Goal: Task Accomplishment & Management: Complete application form

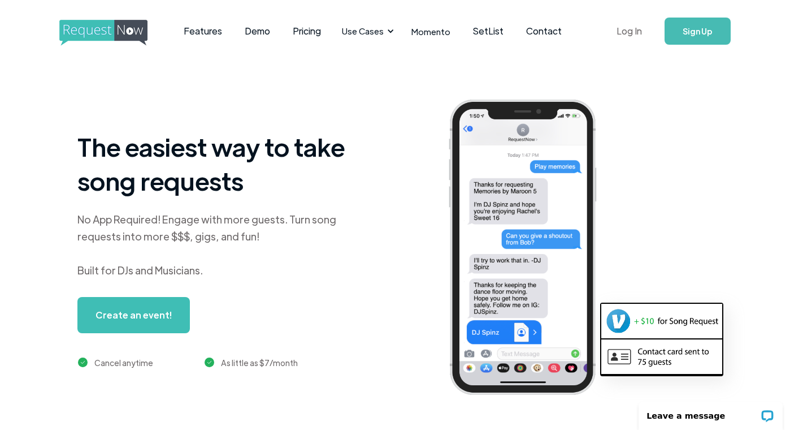
click at [636, 33] on link "Log In" at bounding box center [630, 31] width 48 height 40
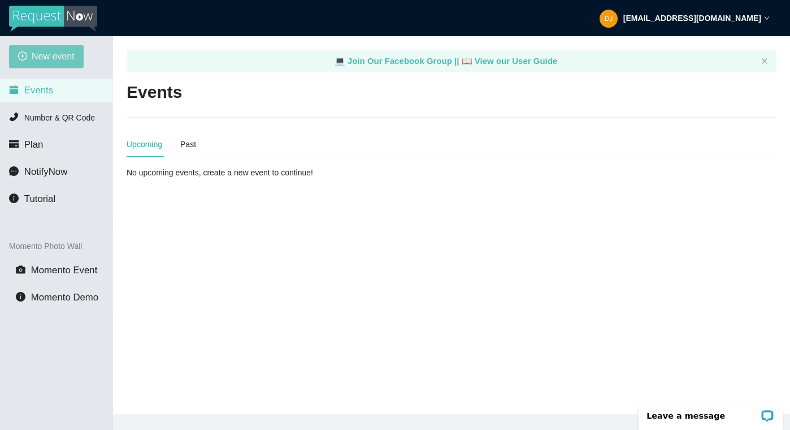
click at [57, 66] on button "New event" at bounding box center [46, 56] width 75 height 23
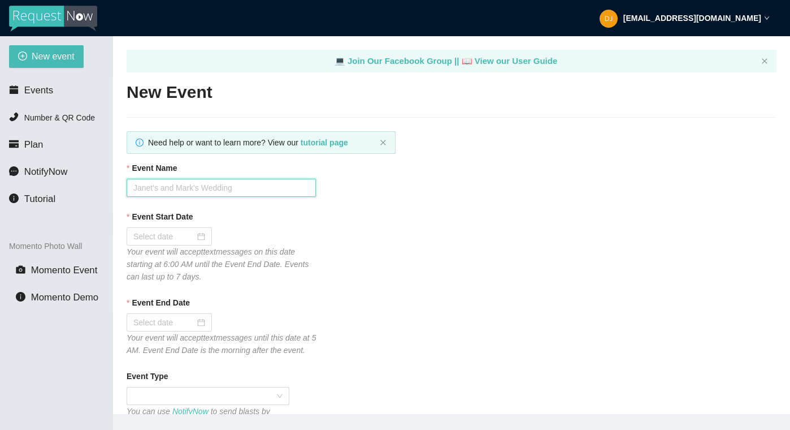
click at [192, 192] on input "Event Name" at bounding box center [221, 188] width 189 height 18
type input "[PERSON_NAME] Academy"
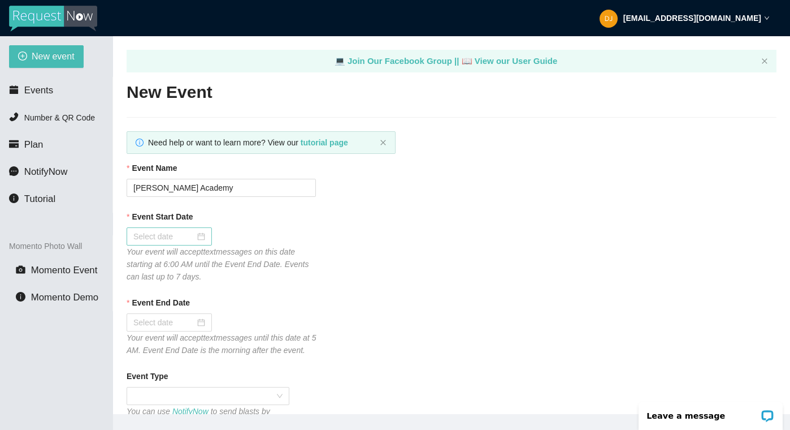
click at [173, 241] on input "Event Start Date" at bounding box center [164, 236] width 62 height 12
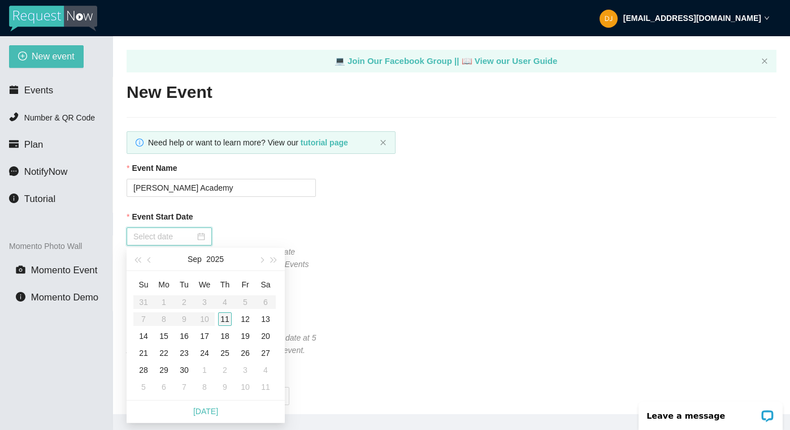
type input "[DATE]"
click at [224, 315] on div "11" at bounding box center [225, 319] width 14 height 14
type input "[DATE]"
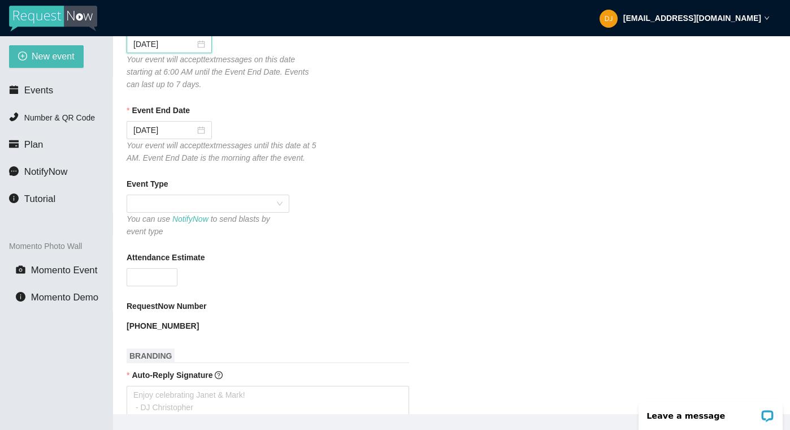
scroll to position [193, 0]
click at [215, 211] on span at bounding box center [207, 202] width 149 height 17
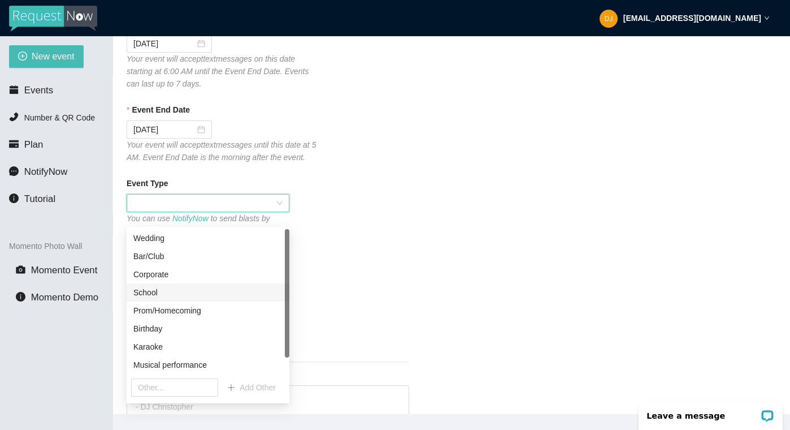
click at [204, 292] on div "School" at bounding box center [207, 292] width 149 height 12
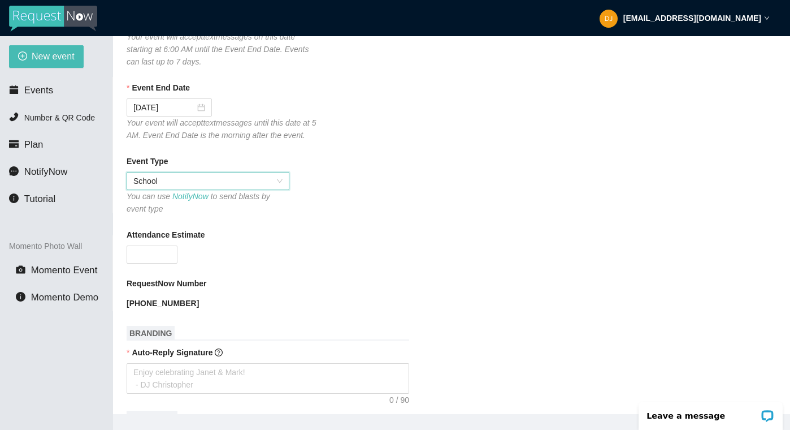
scroll to position [215, 0]
click at [160, 262] on input "Attendance Estimate" at bounding box center [152, 253] width 50 height 17
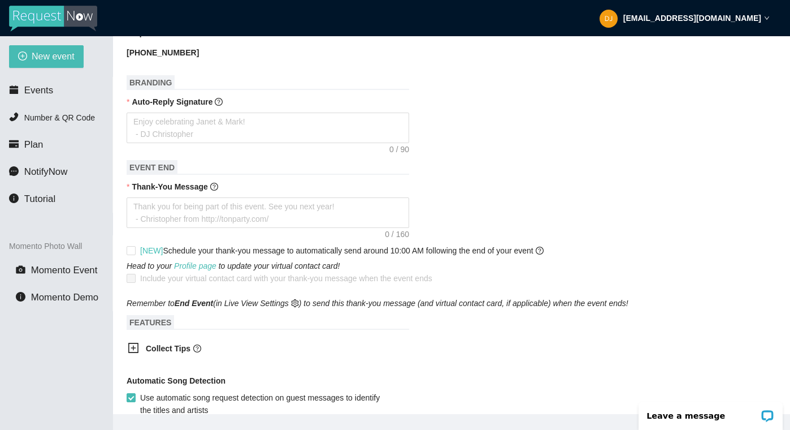
scroll to position [466, 0]
type input "150"
click at [165, 142] on textarea "Auto-Reply Signature" at bounding box center [268, 127] width 283 height 31
type textarea "T"
type textarea "Th"
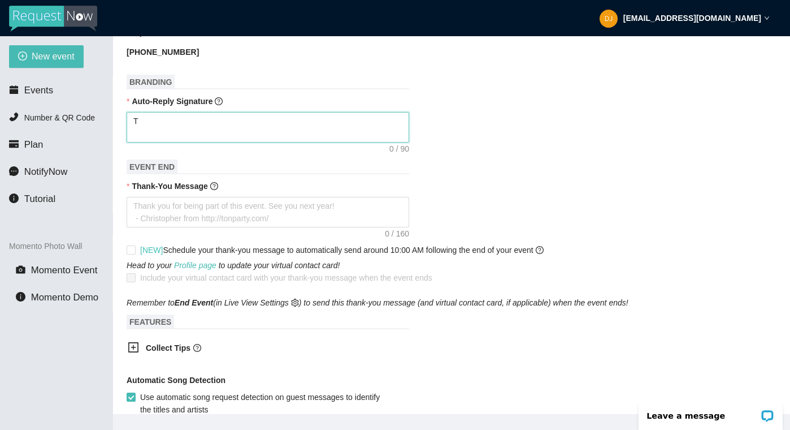
type textarea "Th"
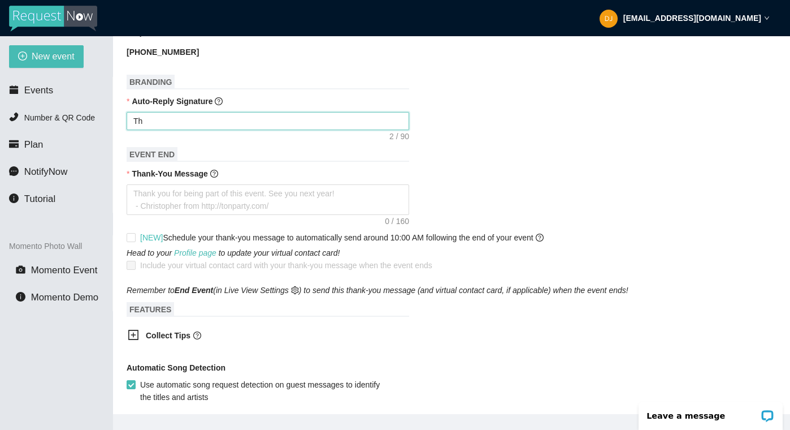
type textarea "Tha"
type textarea "Than"
type textarea "Thank"
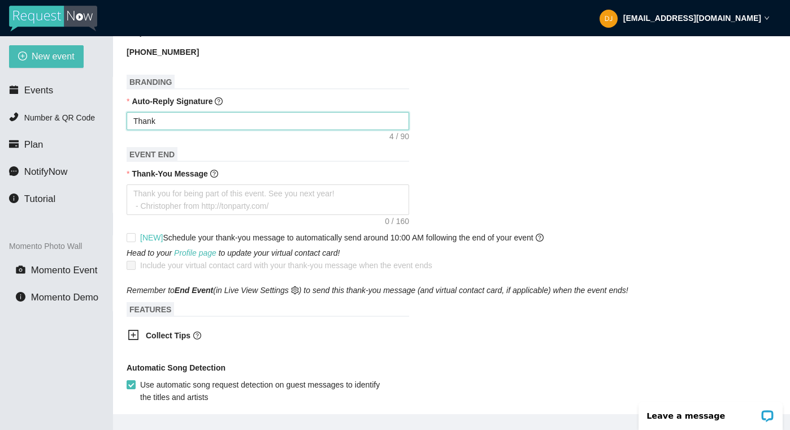
type textarea "Thank"
type textarea "Thank y"
type textarea "Thank yo"
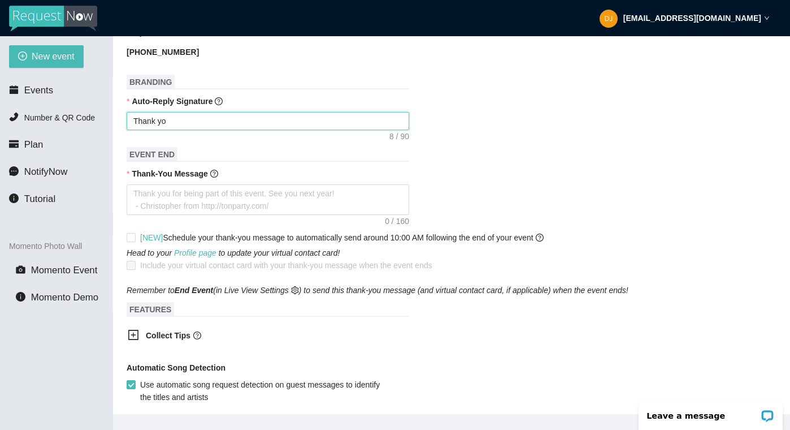
type textarea "Thank you"
type textarea "Thank you f"
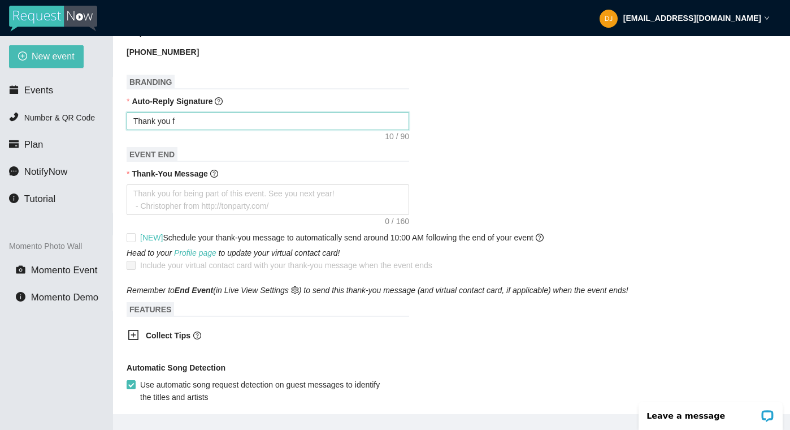
type textarea "Thank you fo"
type textarea "Thank you for"
type textarea "Thank you for y"
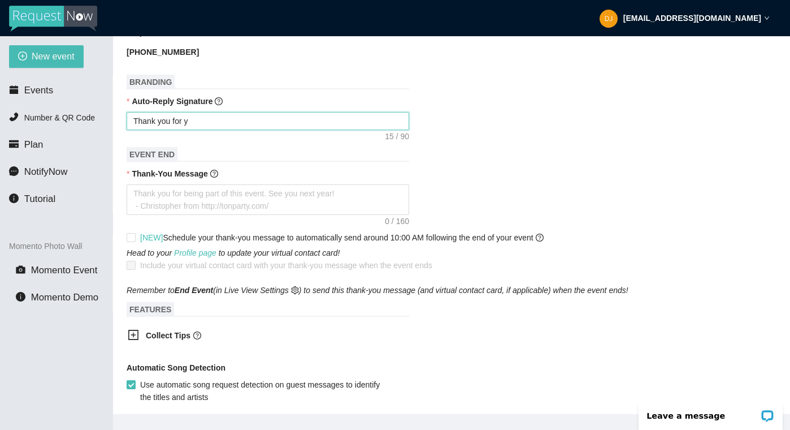
type textarea "Thank you for yo"
type textarea "Thank you for you"
type textarea "Thank you for your"
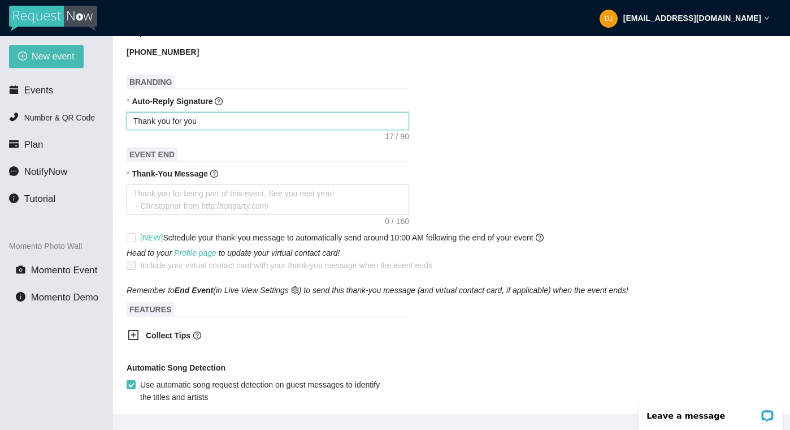
type textarea "Thank you for your"
type textarea "Thank you for your r"
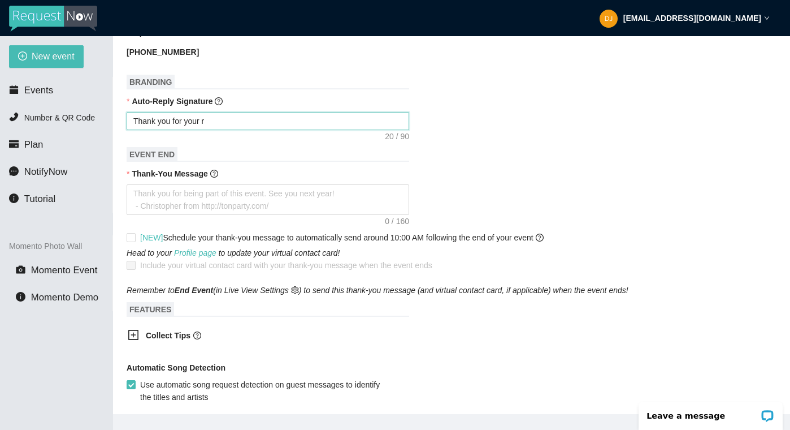
type textarea "Thank you for your re"
type textarea "Thank you for your req"
type textarea "Thank you for your requ"
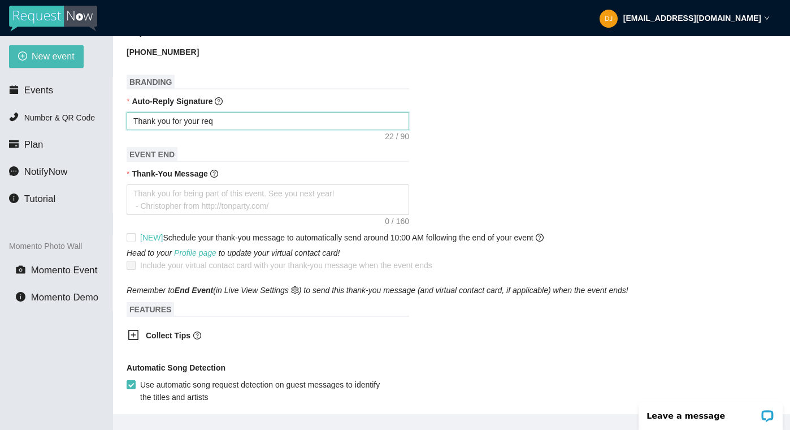
type textarea "Thank you for your requ"
type textarea "Thank you for your reque"
type textarea "Thank you for your reques"
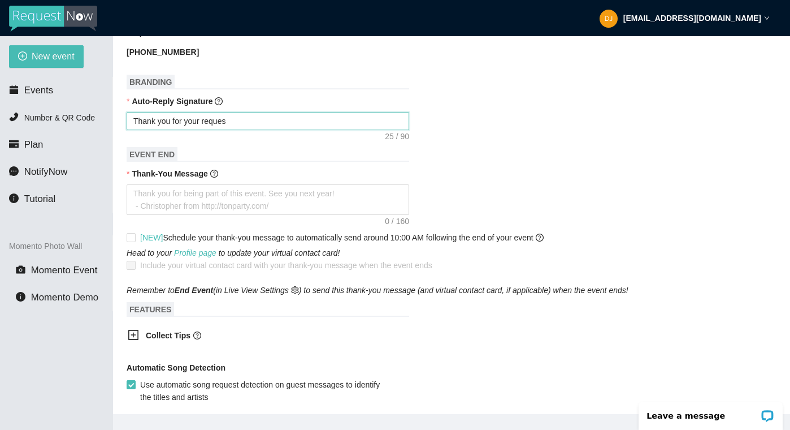
type textarea "Thank you for your request"
type textarea "Thank you for your request!"
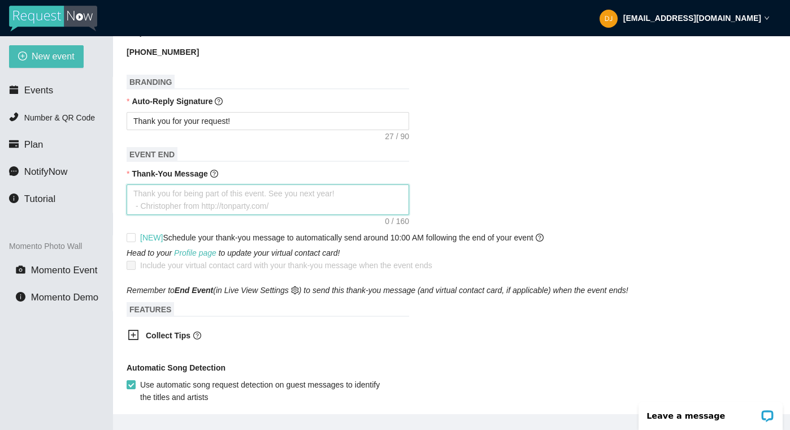
click at [215, 211] on textarea "Thank-You Message" at bounding box center [268, 199] width 283 height 31
type textarea "T"
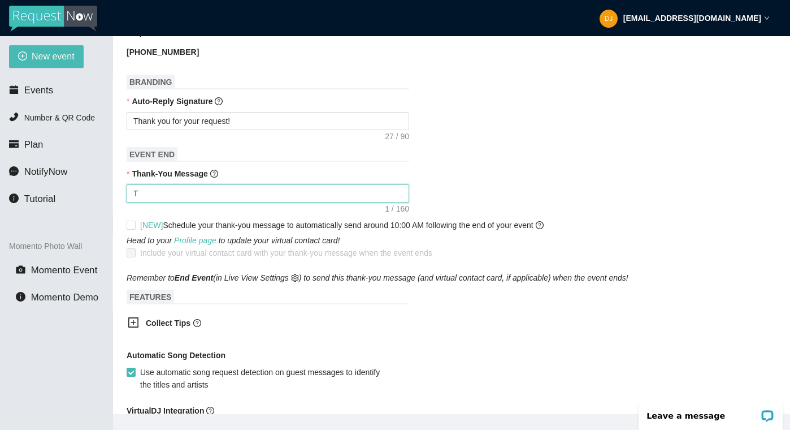
type textarea "Th"
type textarea "Tha"
type textarea "Than"
type textarea "Thank"
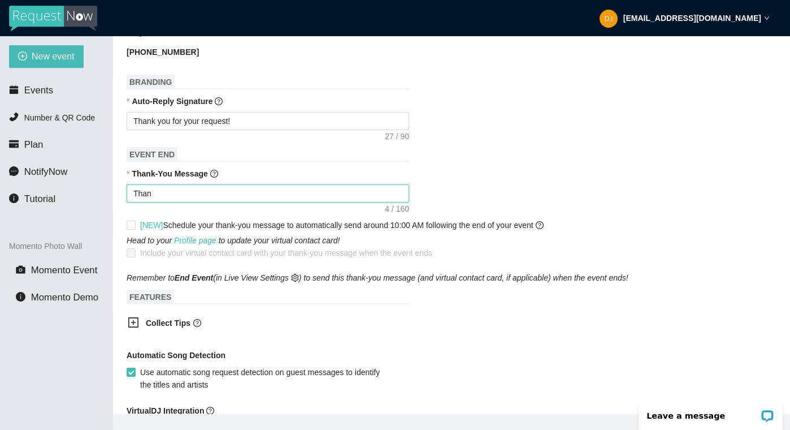
type textarea "Thank"
type textarea "Than"
type textarea "Tha"
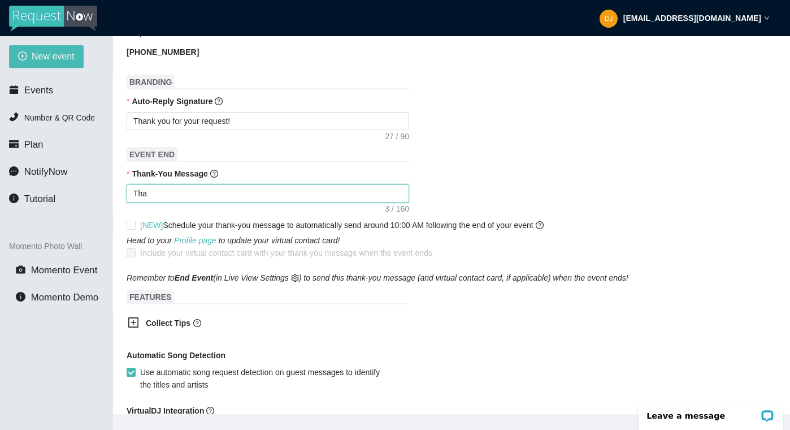
type textarea "Th"
type textarea "T"
type textarea "Thank you for being part of this event. See you next year! - [PERSON_NAME] from…"
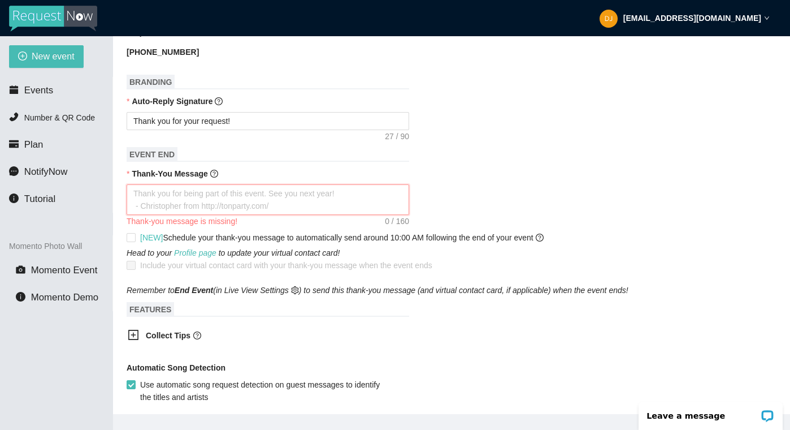
type textarea "I"
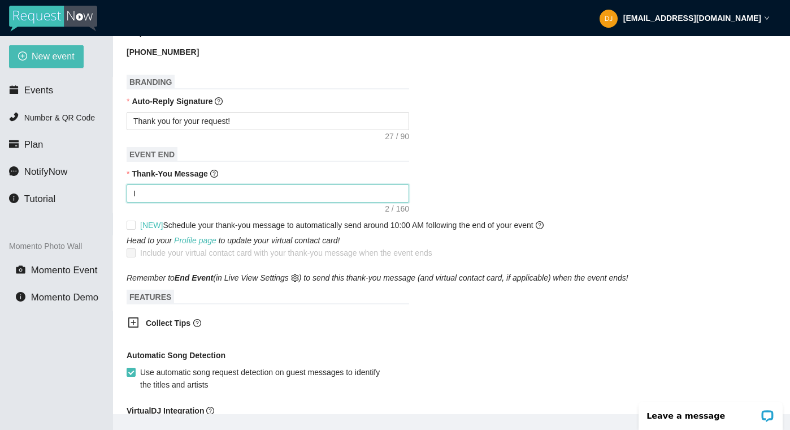
type textarea "I h"
type textarea "I ho"
type textarea "I hop"
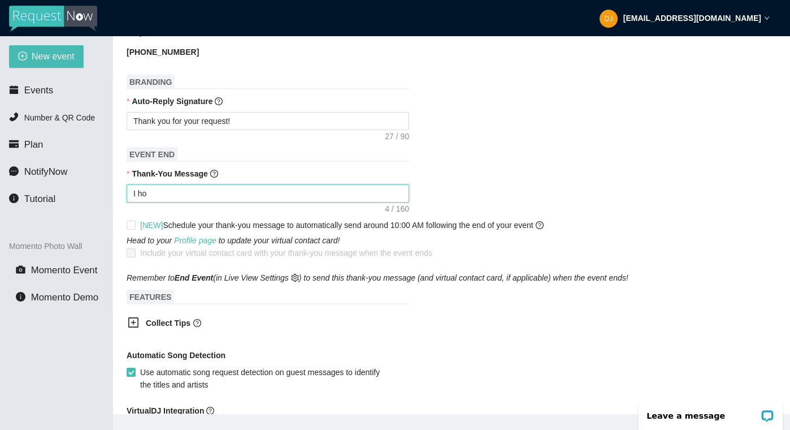
type textarea "I hop"
type textarea "I hope"
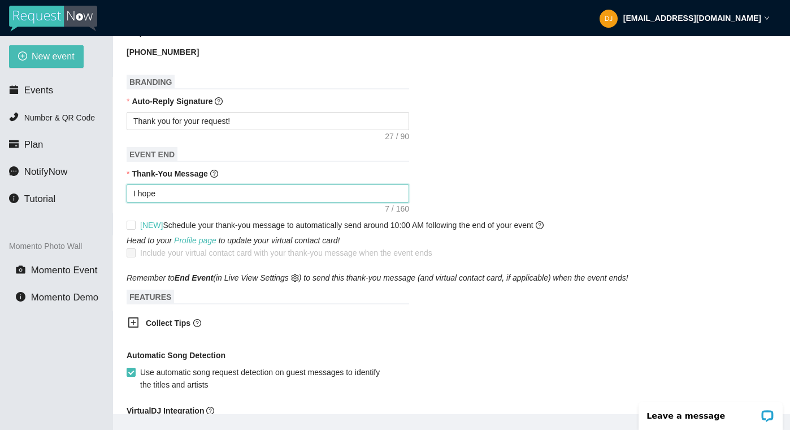
type textarea "I hope y"
type textarea "I hope yo"
type textarea "I hope you"
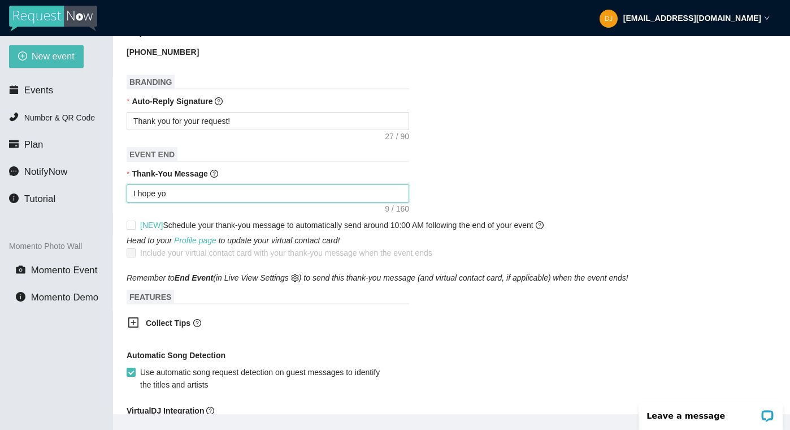
type textarea "I hope you"
type textarea "I hope you h"
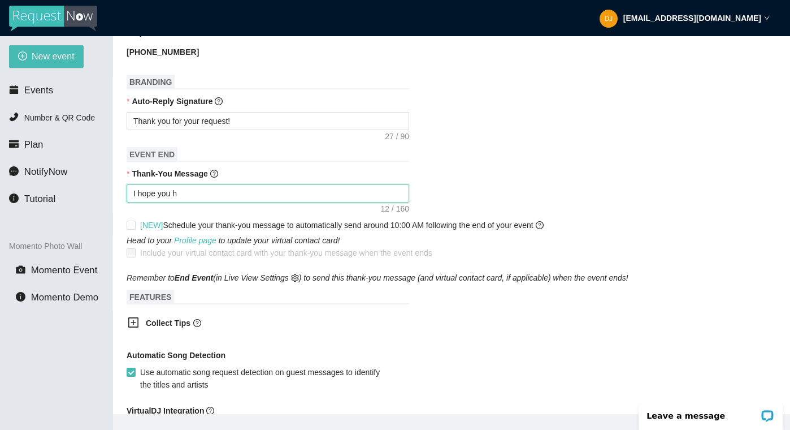
type textarea "I hope you ha"
type textarea "I hope you had"
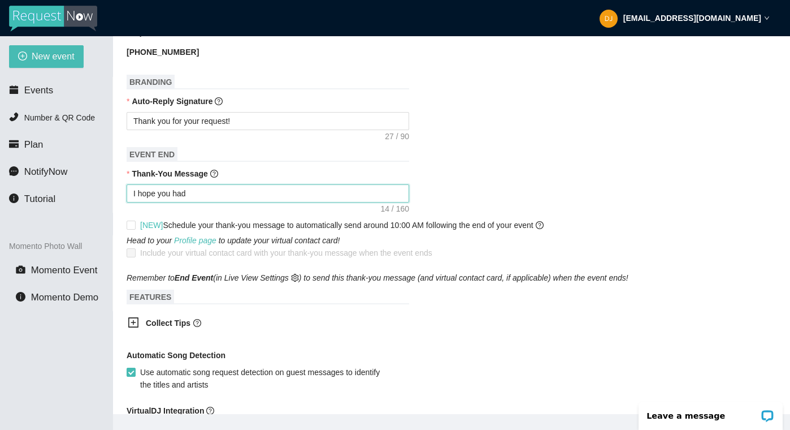
type textarea "I hope you had"
type textarea "I hope you had a"
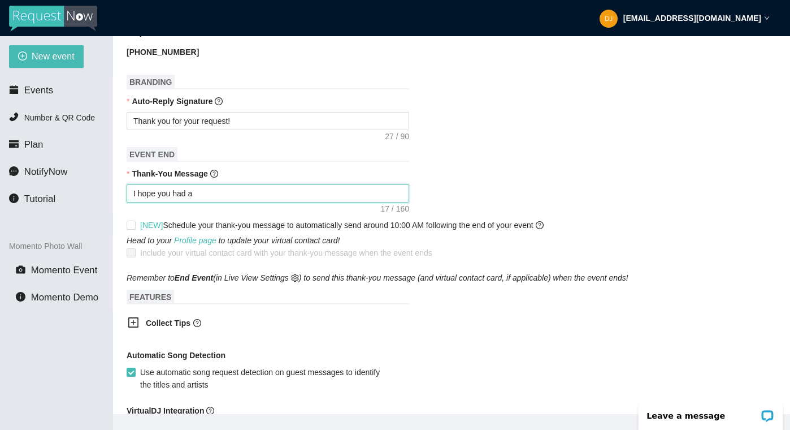
type textarea "I hope you had a s"
type textarea "I hope you had a"
type textarea "I hope you had a g"
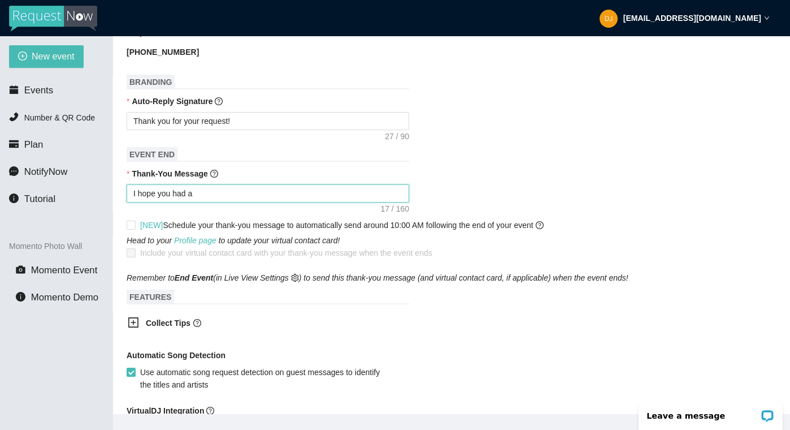
type textarea "I hope you had a g"
type textarea "I hope you had a gr"
type textarea "I hope you had a gre"
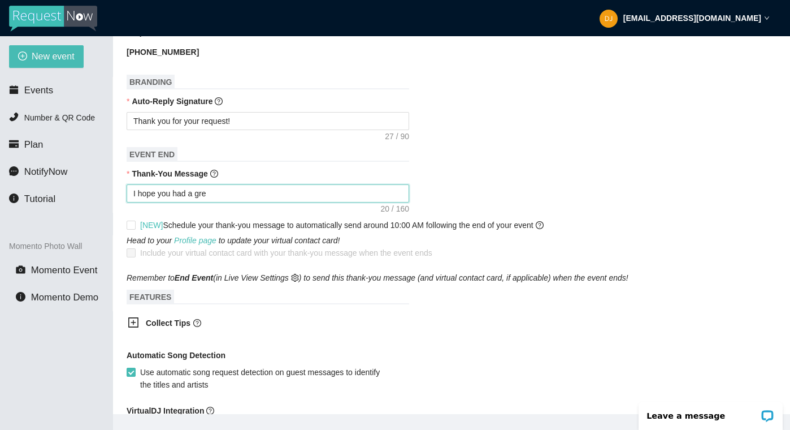
type textarea "I hope you had a grea"
type textarea "I hope you had a great"
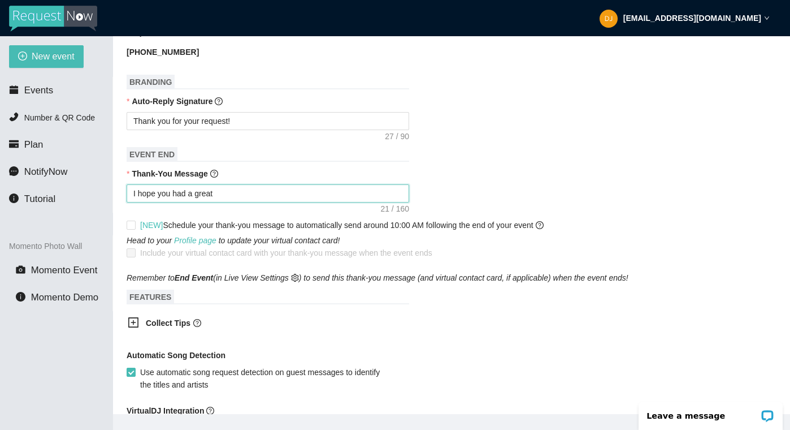
type textarea "I hope you had a great"
type textarea "I hope you had a great t"
type textarea "I hope you had a great ti"
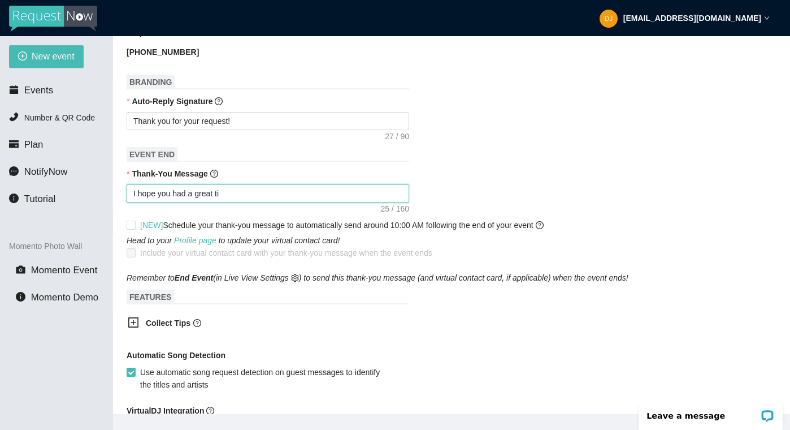
type textarea "I hope you had a great [PERSON_NAME]"
type textarea "I hope you had a great time"
type textarea "I hope you had a great time!"
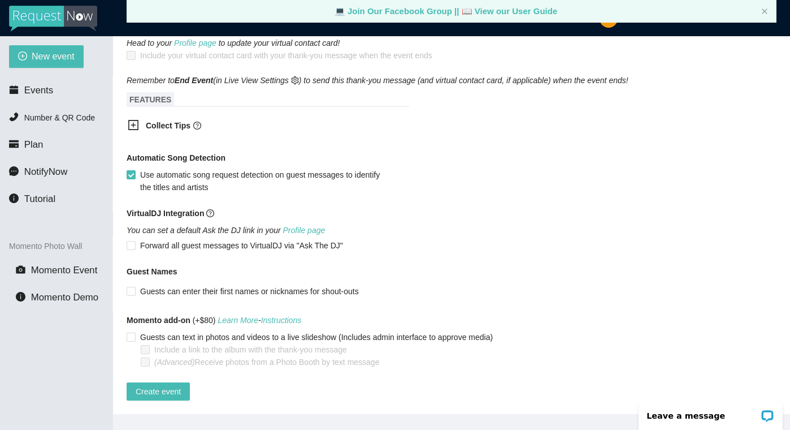
scroll to position [23, 0]
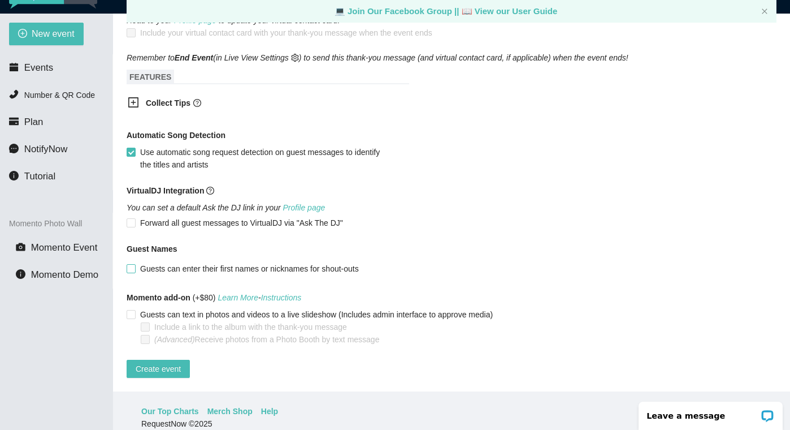
type textarea "I hope you had a great time!"
click at [132, 262] on label "Guests can enter their first names or nicknames for shout-outs" at bounding box center [245, 268] width 237 height 12
click at [132, 264] on input "Guests can enter their first names or nicknames for shout-outs" at bounding box center [131, 268] width 8 height 8
checkbox input "true"
click at [157, 364] on span "Create event" at bounding box center [158, 368] width 45 height 12
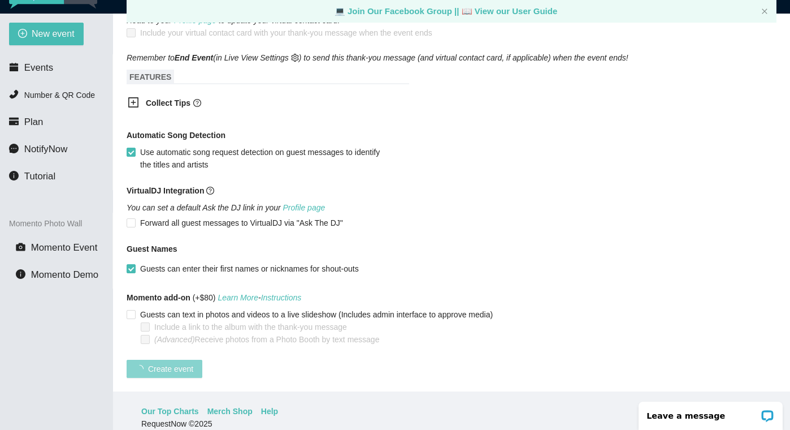
scroll to position [205, 0]
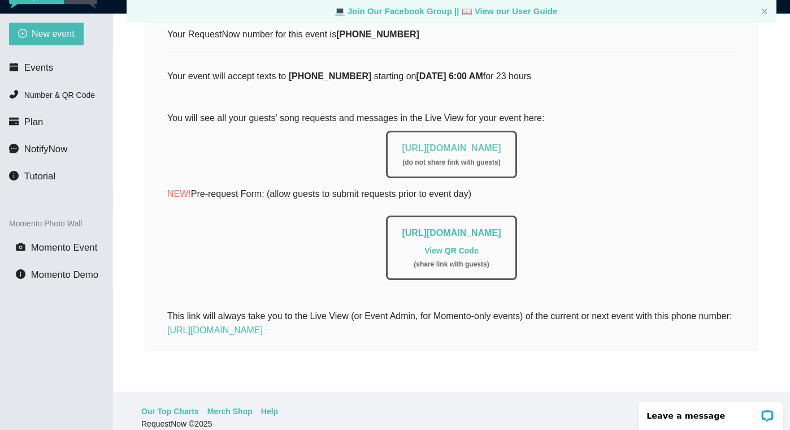
click at [475, 143] on link "[URL][DOMAIN_NAME]" at bounding box center [451, 148] width 99 height 10
